Goal: Book appointment/travel/reservation

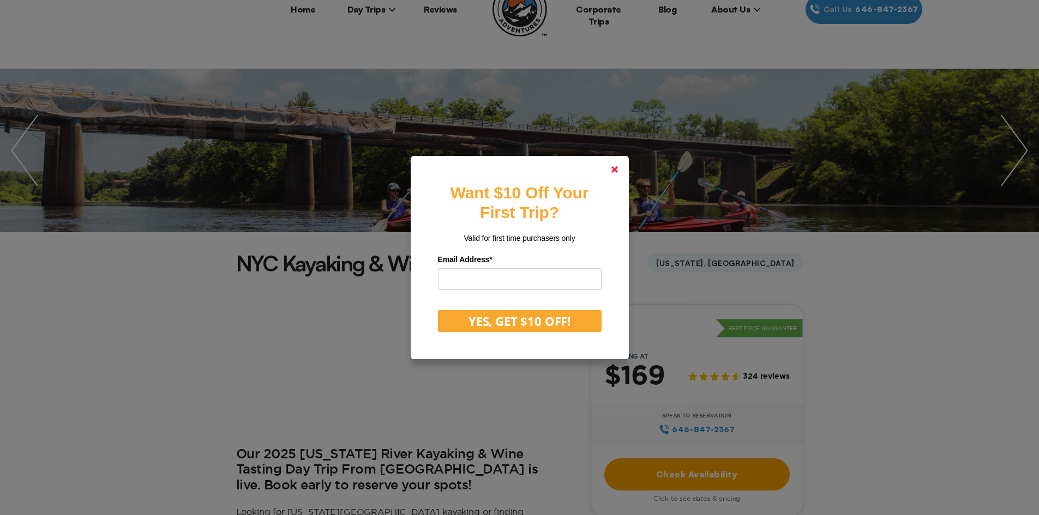
click at [618, 168] on icon at bounding box center [614, 169] width 7 height 7
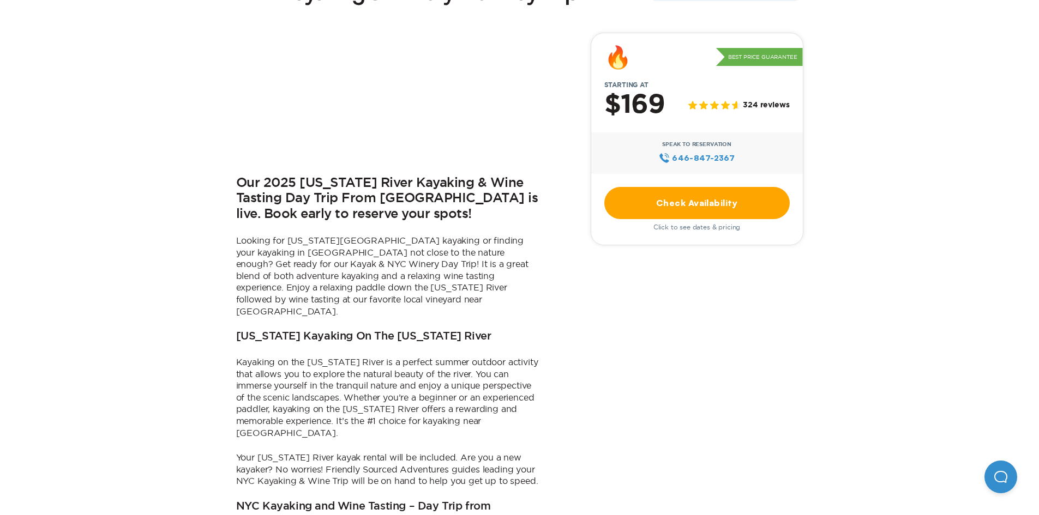
scroll to position [327, 0]
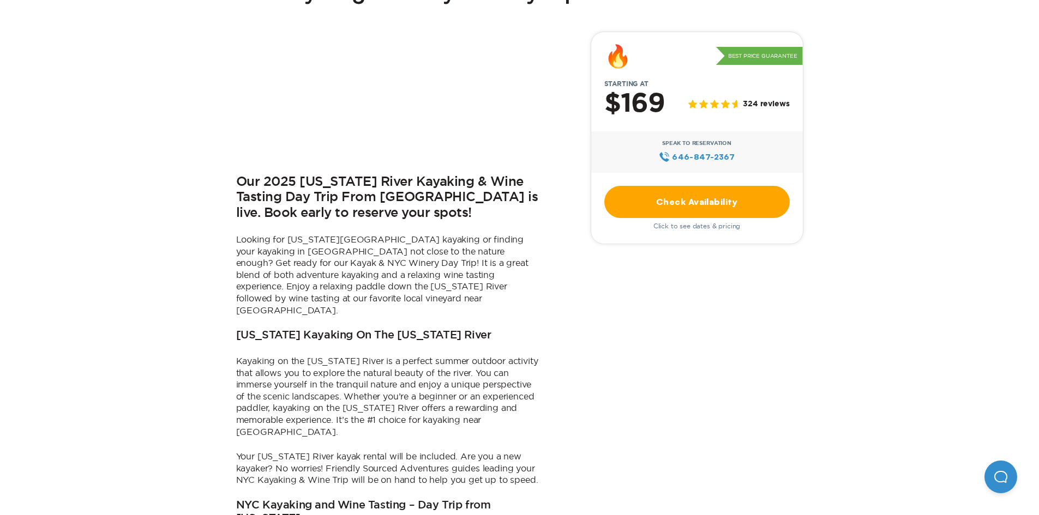
click at [707, 203] on link "Check Availability" at bounding box center [696, 202] width 185 height 32
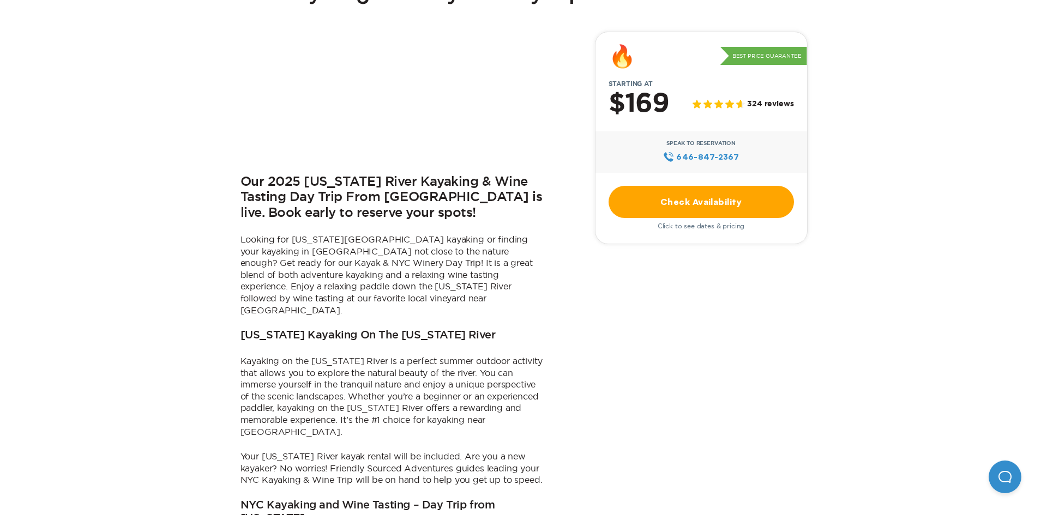
scroll to position [0, 0]
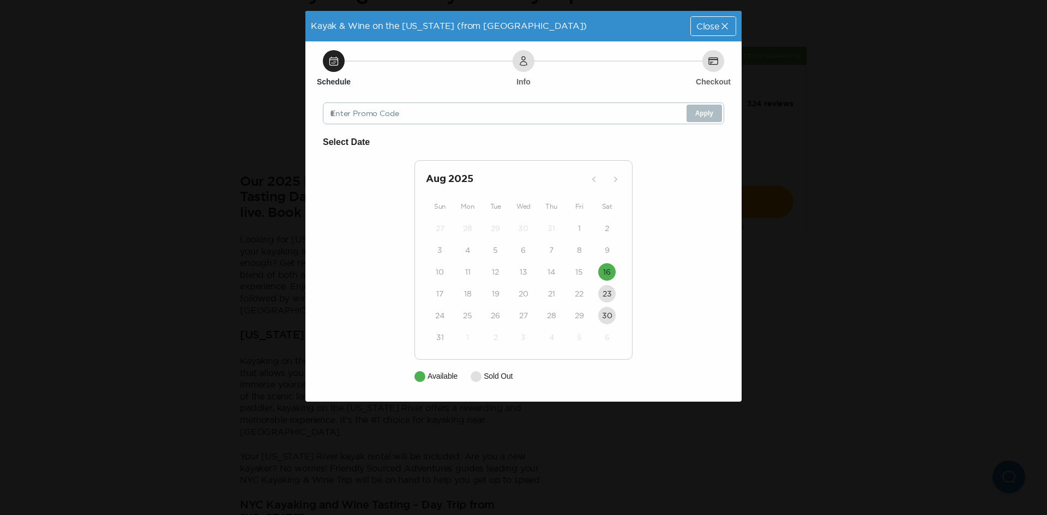
click at [724, 24] on icon at bounding box center [724, 26] width 11 height 11
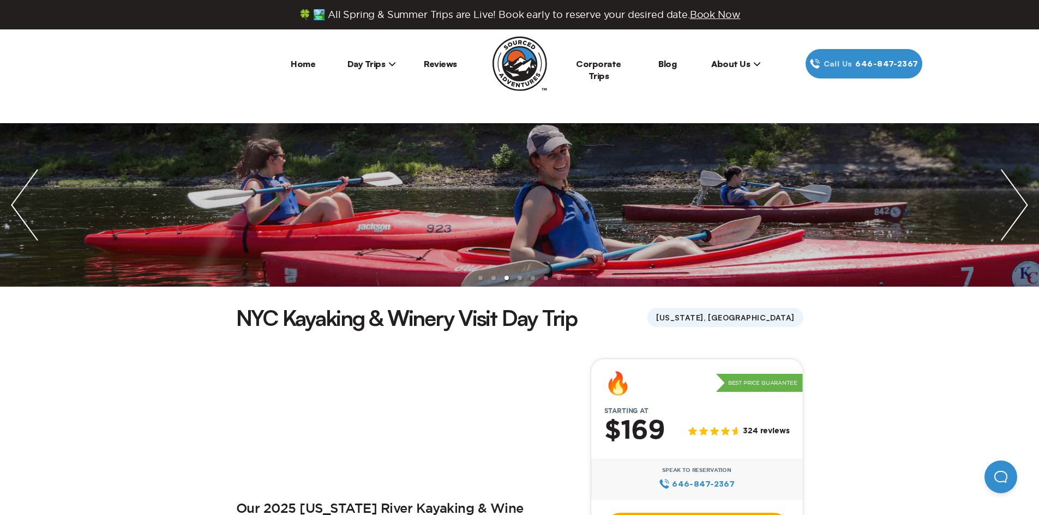
click at [365, 62] on span "Day Trips" at bounding box center [371, 63] width 49 height 11
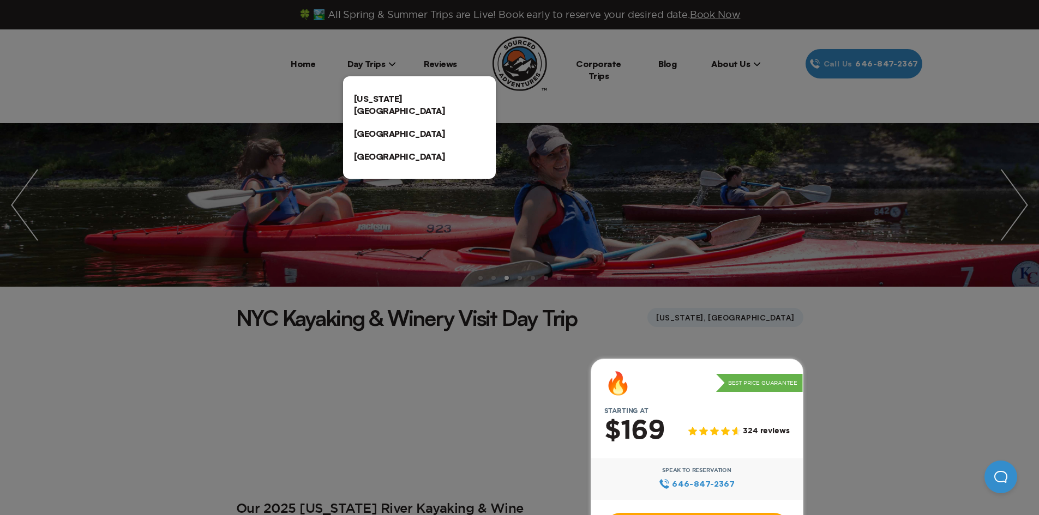
click at [388, 99] on link "[US_STATE][GEOGRAPHIC_DATA]" at bounding box center [419, 104] width 153 height 35
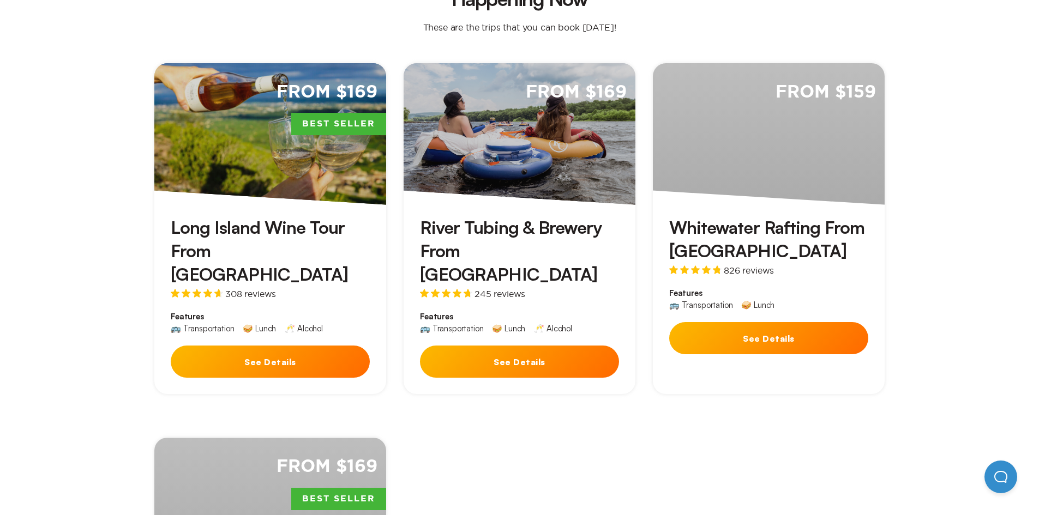
scroll to position [327, 0]
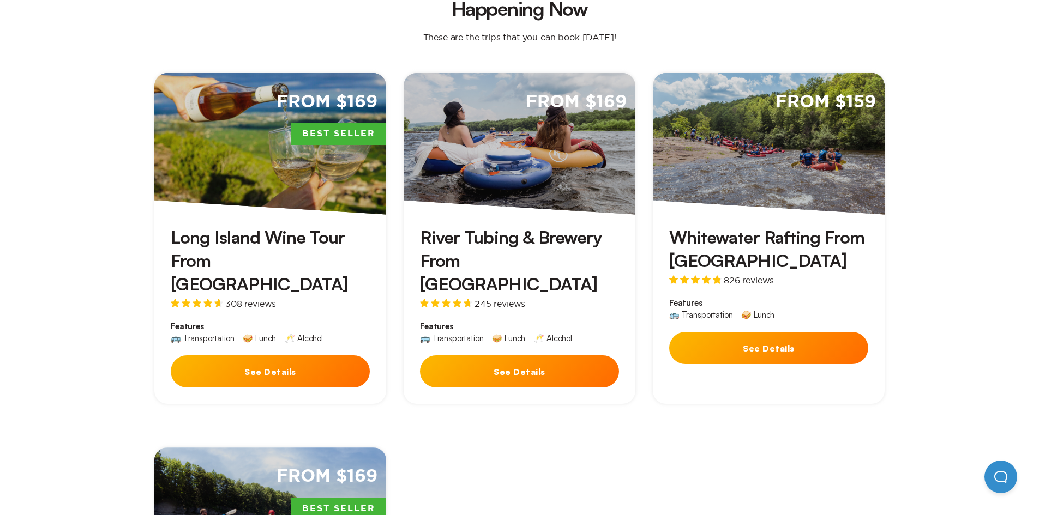
click at [762, 339] on button "See Details" at bounding box center [768, 348] width 199 height 32
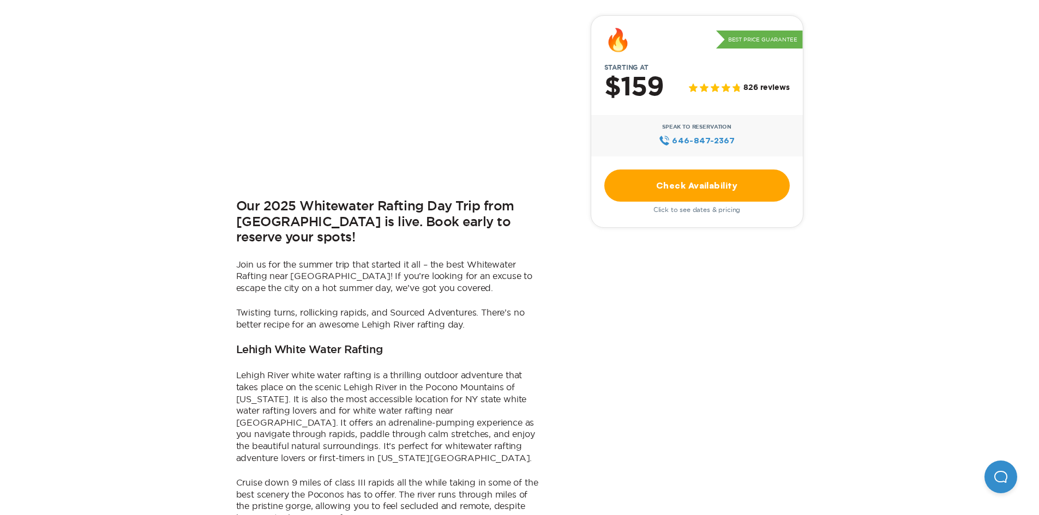
scroll to position [436, 0]
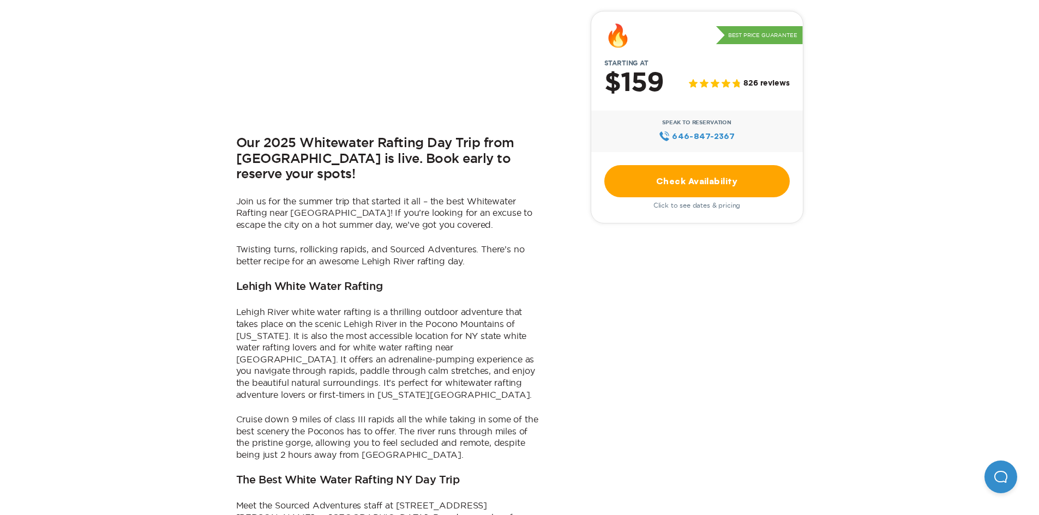
click at [710, 182] on link "Check Availability" at bounding box center [696, 181] width 185 height 32
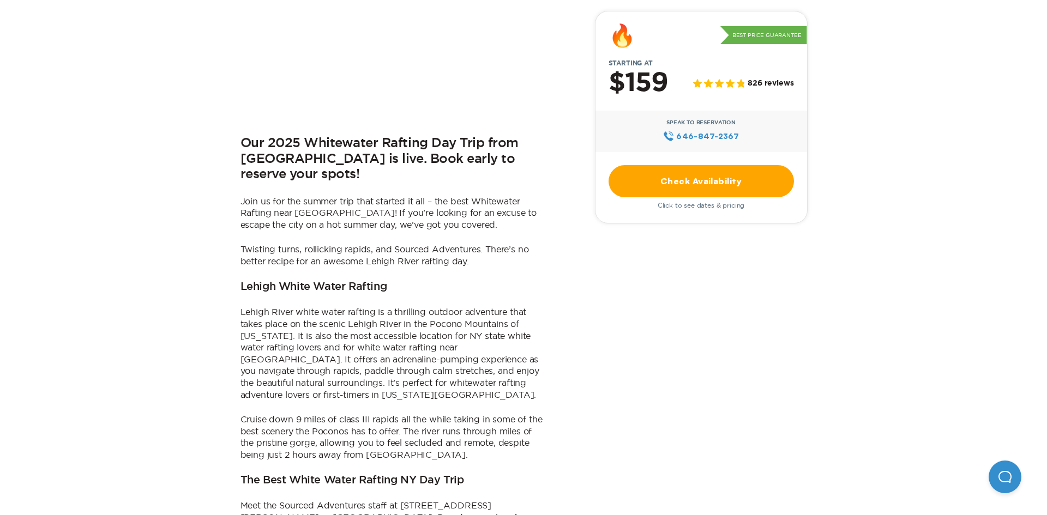
scroll to position [0, 0]
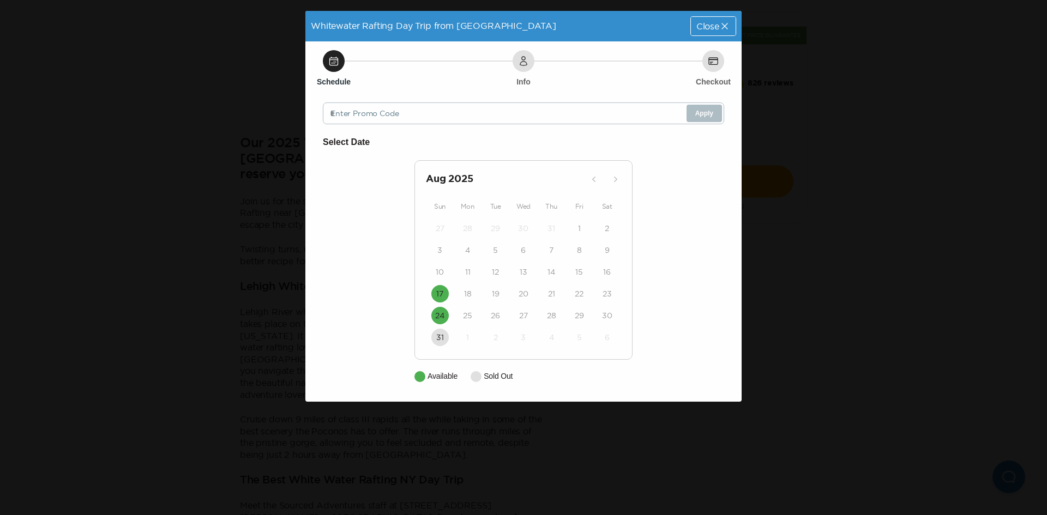
click at [702, 23] on span "Close" at bounding box center [707, 26] width 23 height 9
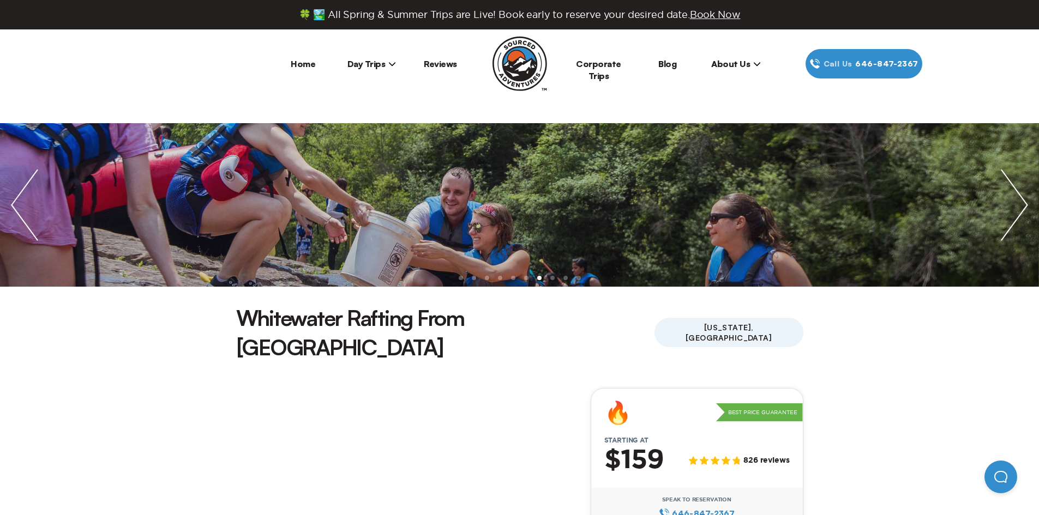
click at [363, 64] on span "Day Trips" at bounding box center [371, 63] width 49 height 11
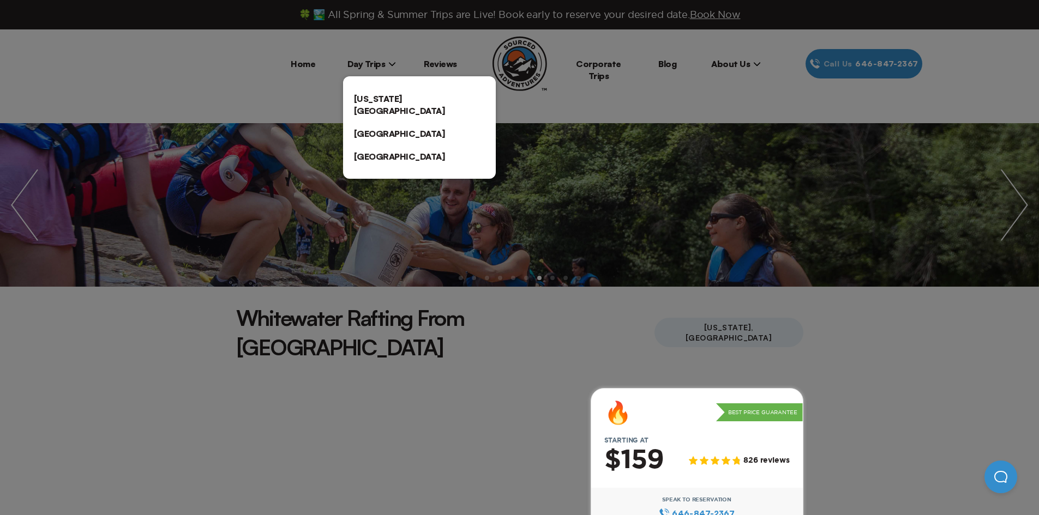
click at [383, 96] on link "[US_STATE][GEOGRAPHIC_DATA]" at bounding box center [419, 104] width 153 height 35
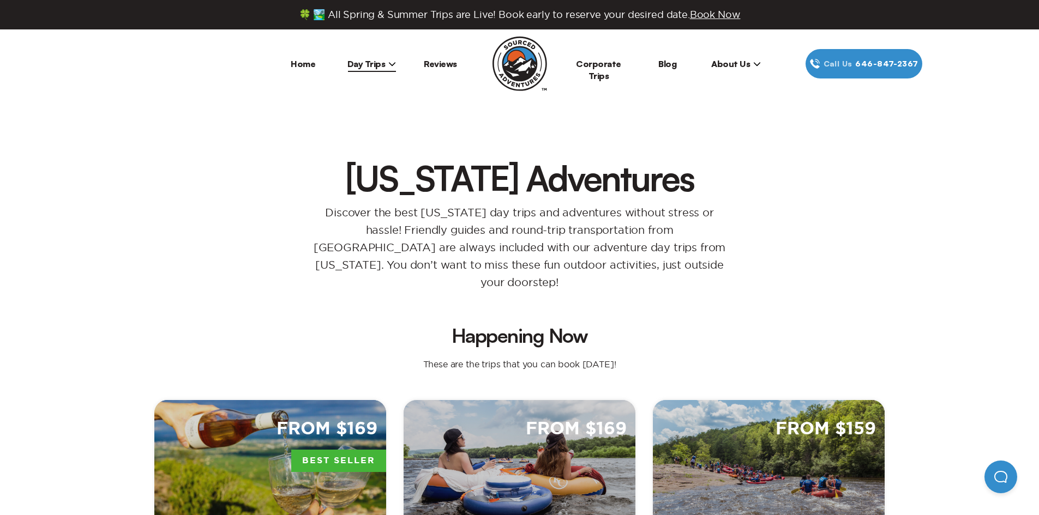
click at [378, 61] on span "Day Trips" at bounding box center [371, 63] width 49 height 11
